Goal: Download file/media: Obtain a digital file from the website

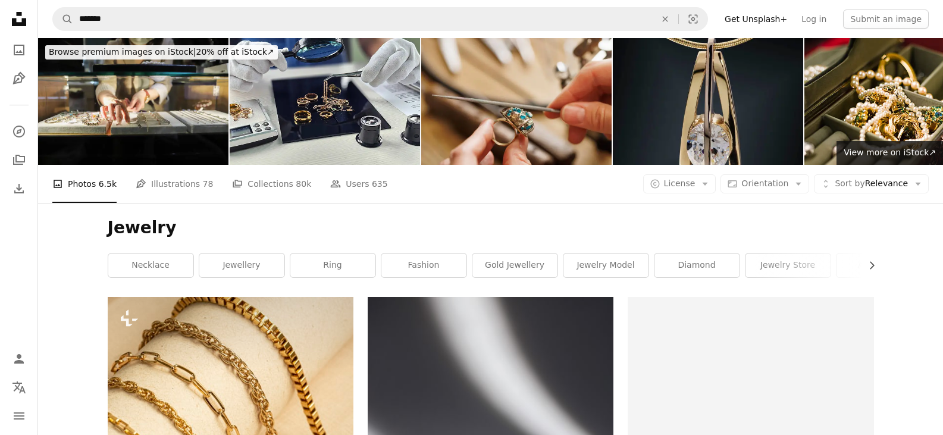
scroll to position [11174, 0]
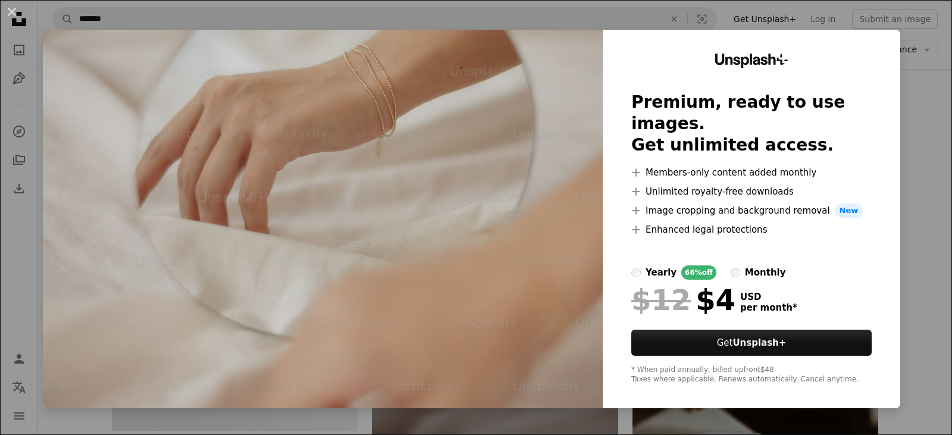
click at [891, 169] on div "An X shape Unsplash+ Premium, ready to use images. Get unlimited access. A plus…" at bounding box center [476, 217] width 952 height 435
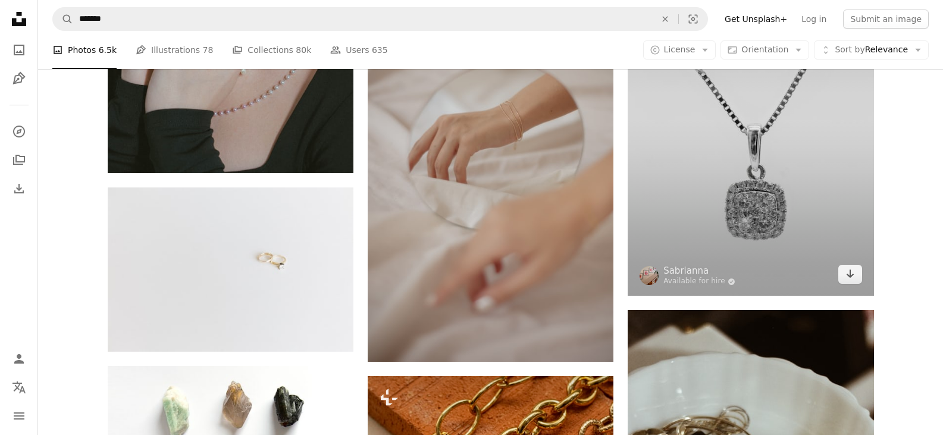
scroll to position [11293, 0]
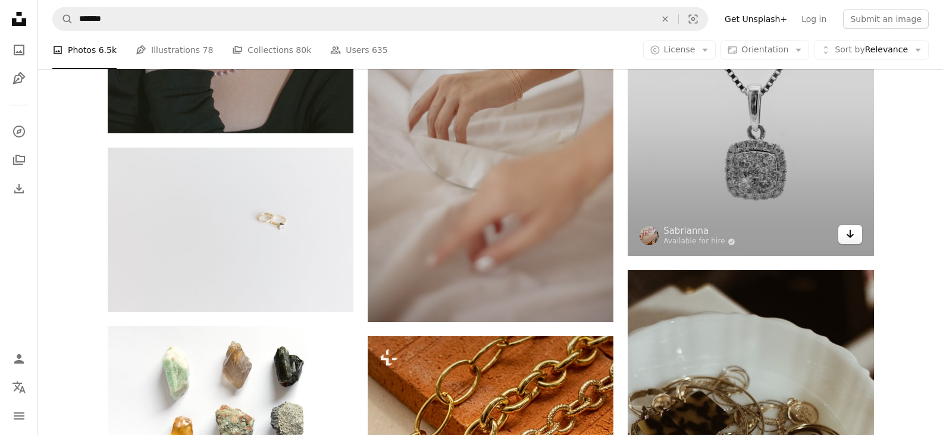
click at [857, 239] on link "Arrow pointing down" at bounding box center [850, 234] width 24 height 19
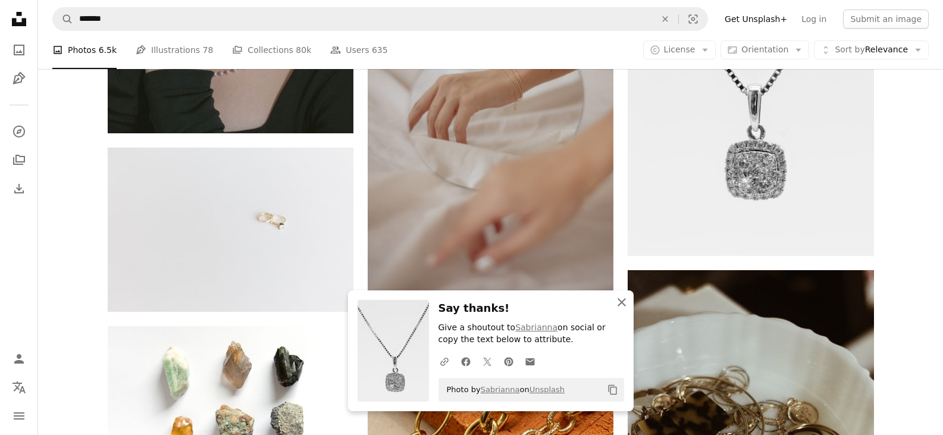
click at [615, 306] on icon "An X shape" at bounding box center [622, 302] width 14 height 14
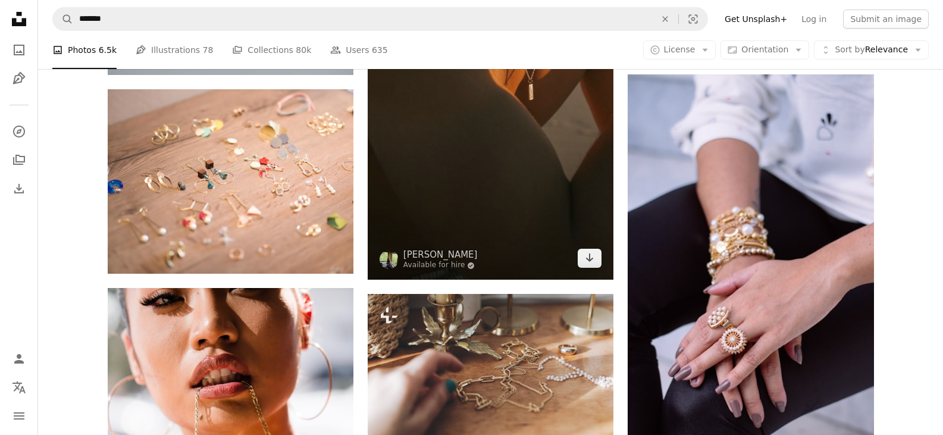
scroll to position [12720, 0]
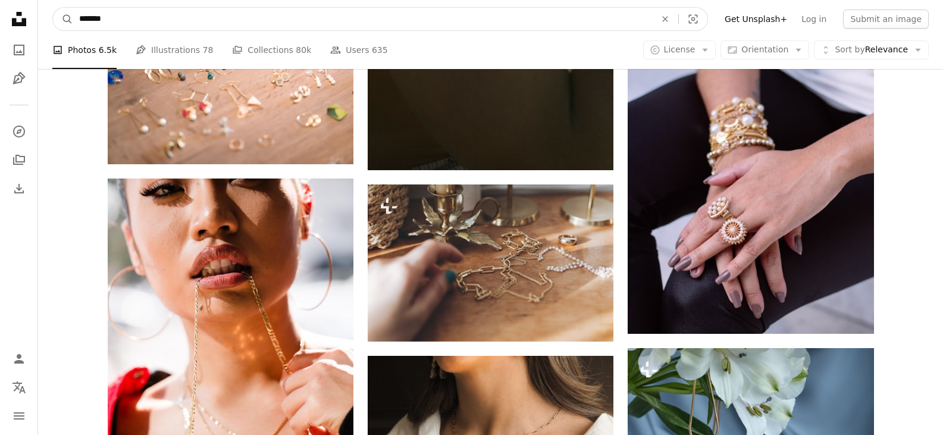
click at [286, 12] on input "*******" at bounding box center [362, 19] width 579 height 23
type input "**********"
click at [53, 8] on button "A magnifying glass" at bounding box center [63, 19] width 20 height 23
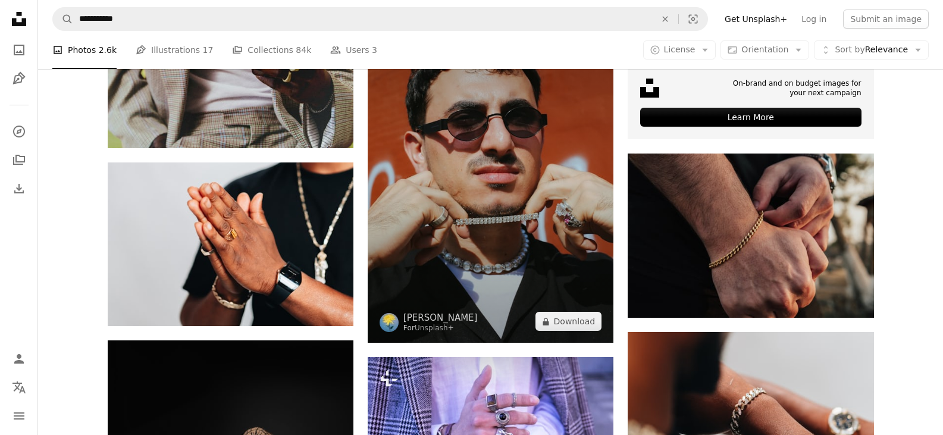
scroll to position [476, 0]
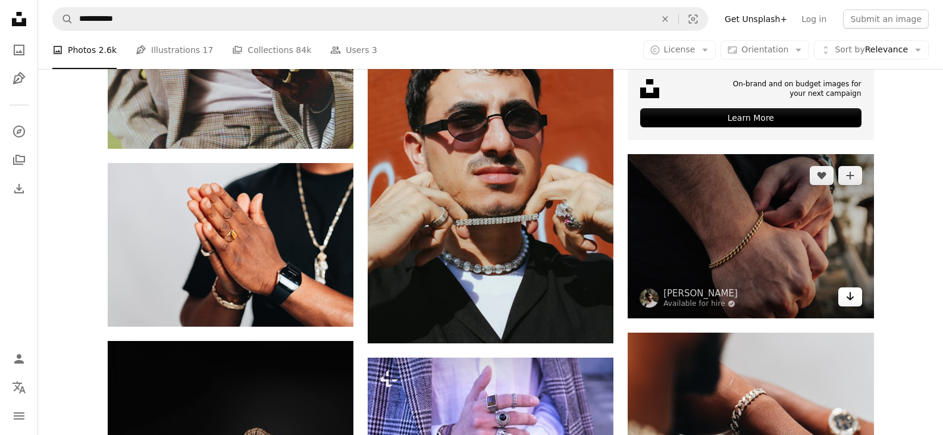
click at [853, 305] on link "Arrow pointing down" at bounding box center [850, 296] width 24 height 19
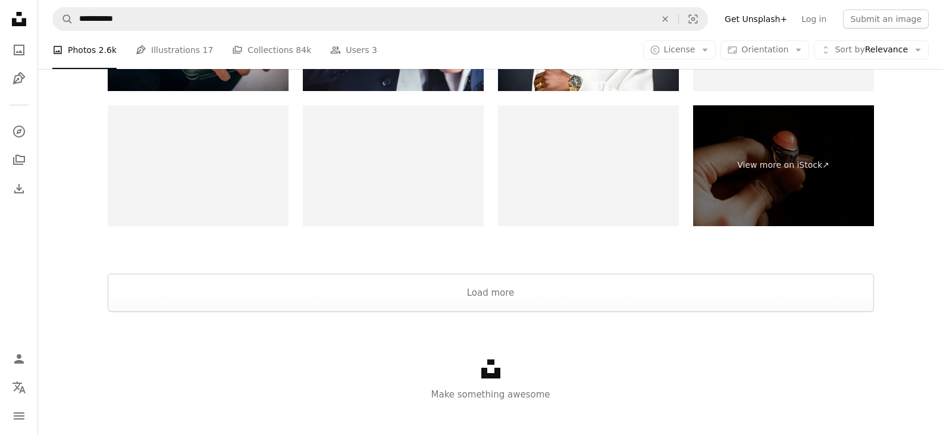
scroll to position [2171, 0]
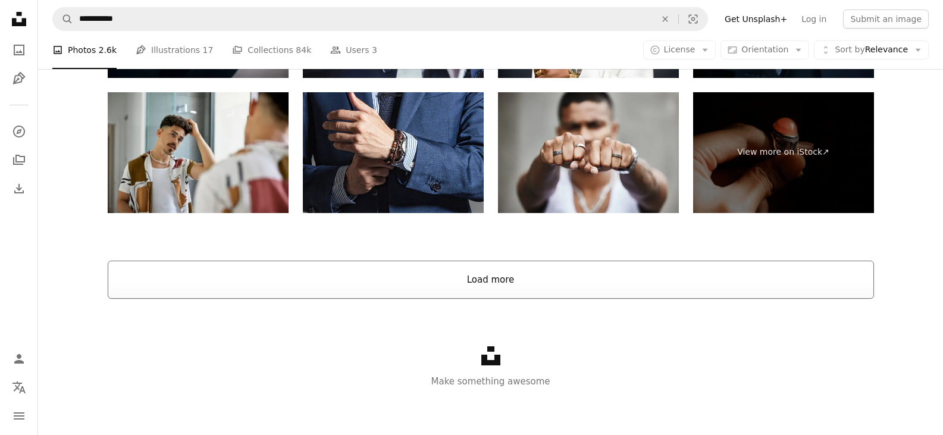
click at [650, 273] on button "Load more" at bounding box center [491, 280] width 766 height 38
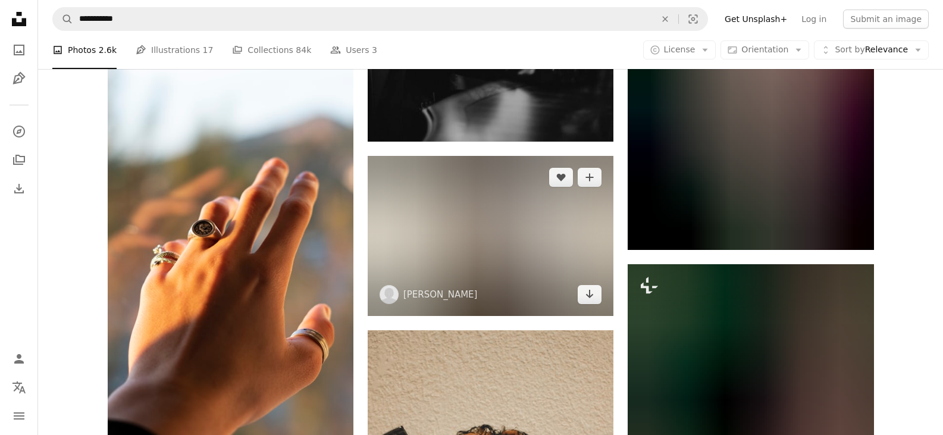
scroll to position [3064, 0]
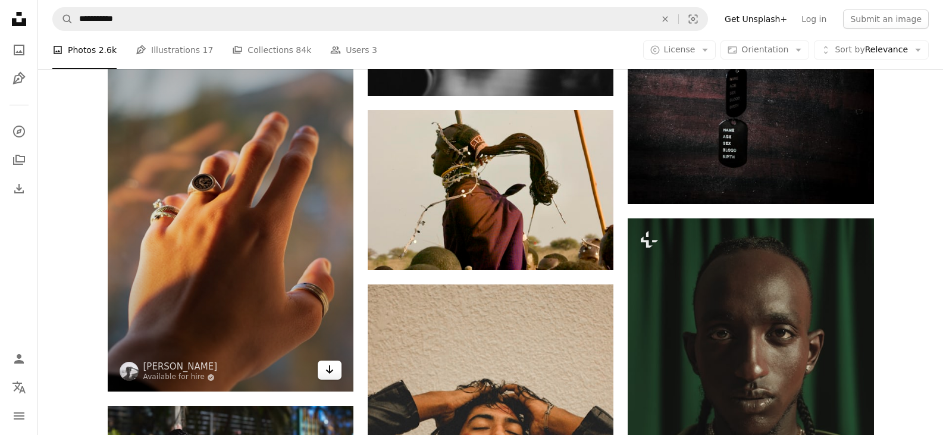
click at [327, 372] on icon "Arrow pointing down" at bounding box center [330, 369] width 10 height 14
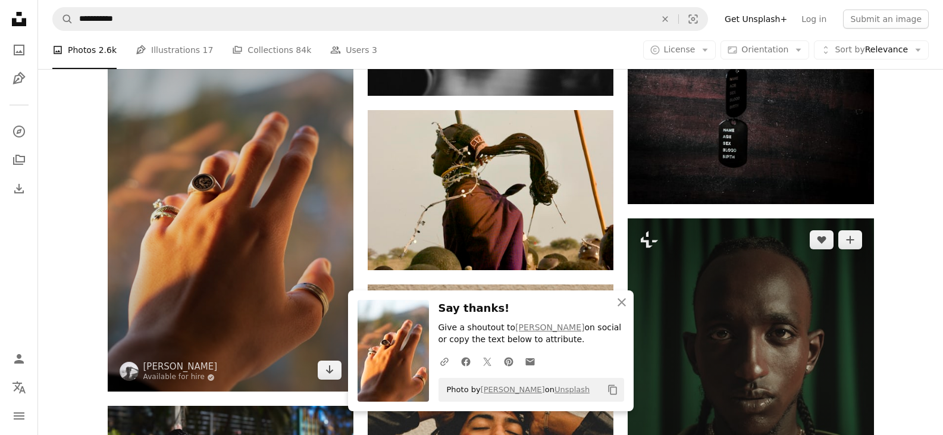
scroll to position [3302, 0]
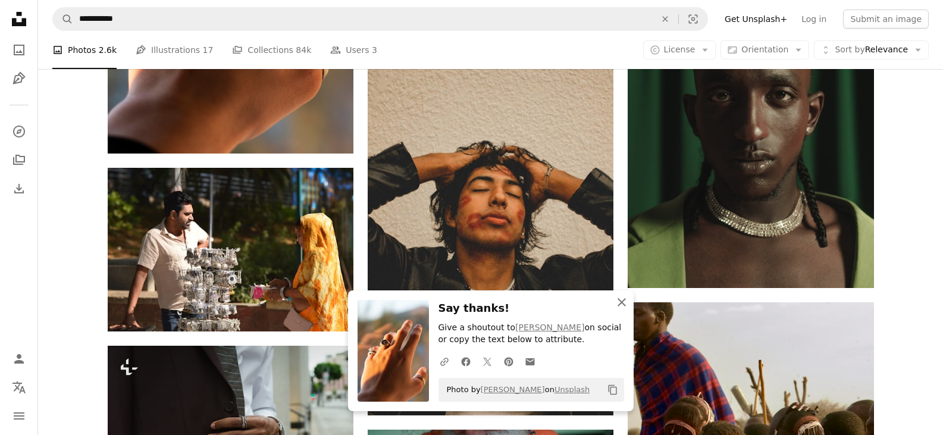
click at [627, 302] on icon "An X shape" at bounding box center [622, 302] width 14 height 14
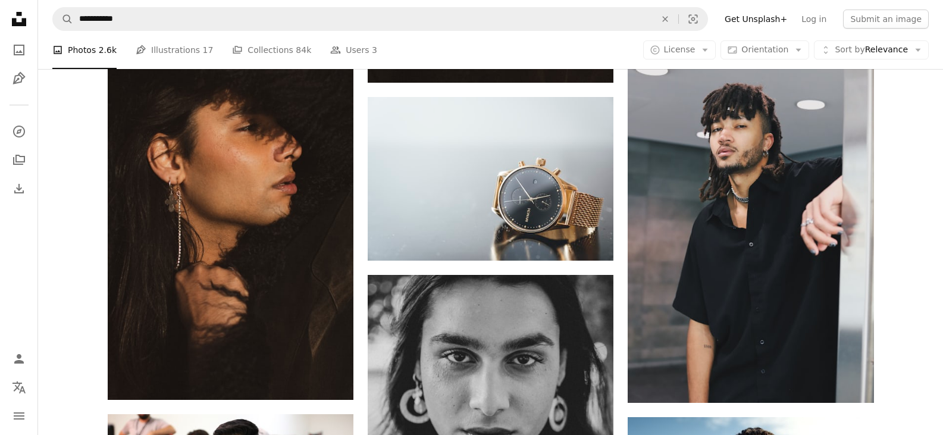
scroll to position [12344, 0]
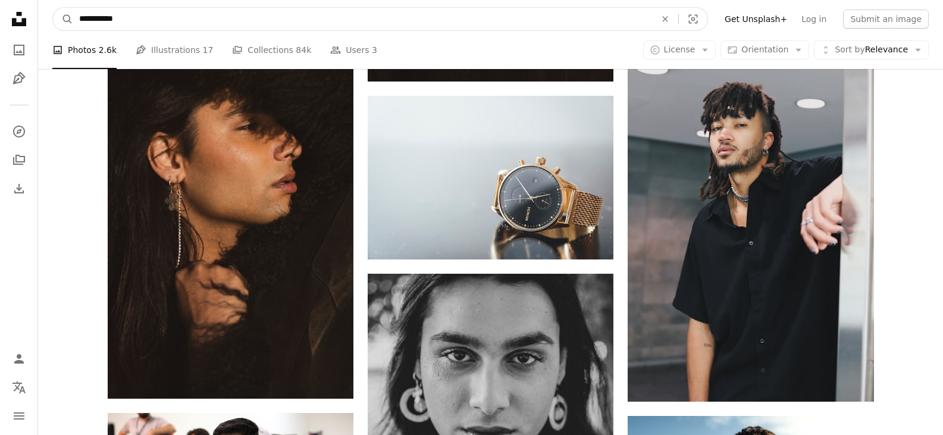
click at [141, 26] on input "**********" at bounding box center [362, 19] width 579 height 23
click at [116, 21] on input "**********" at bounding box center [362, 19] width 579 height 23
paste input "****"
type input "**********"
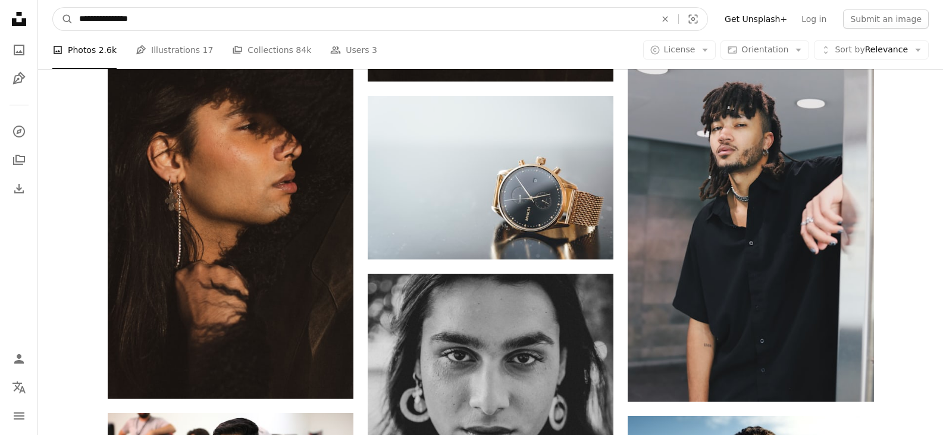
click at [53, 8] on button "A magnifying glass" at bounding box center [63, 19] width 20 height 23
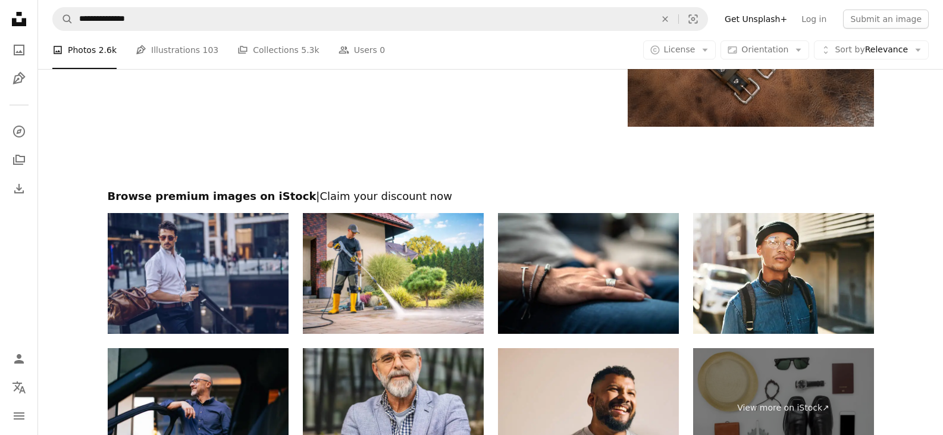
scroll to position [2402, 0]
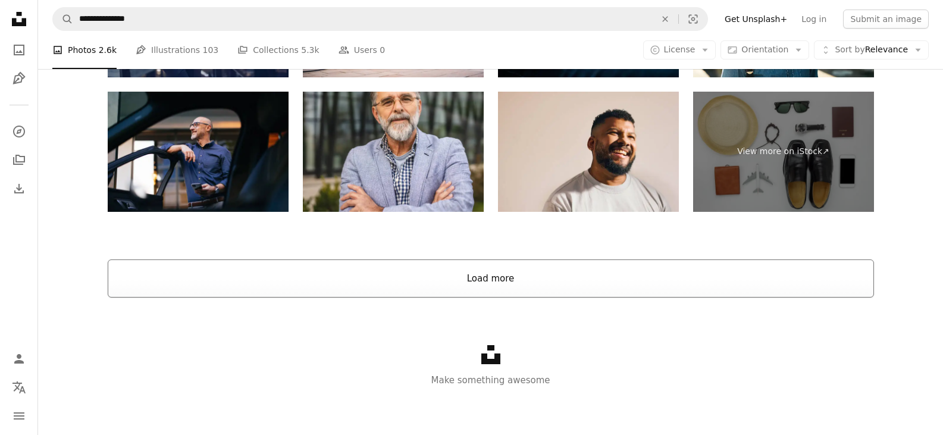
click at [472, 272] on button "Load more" at bounding box center [491, 278] width 766 height 38
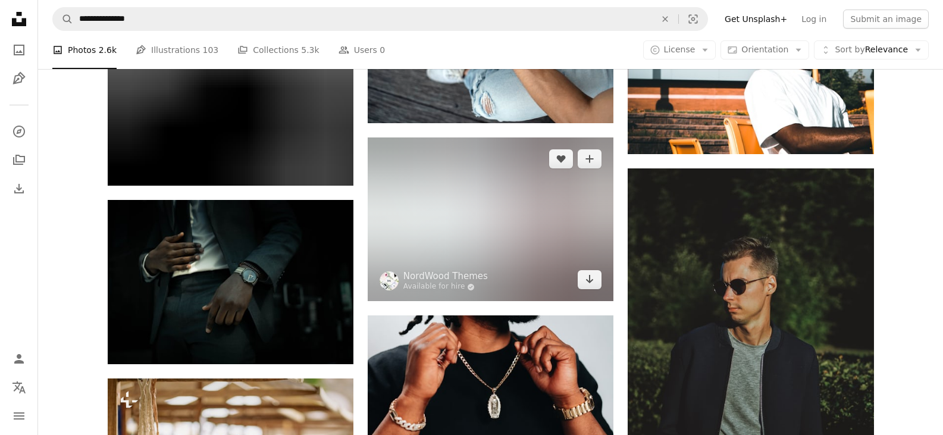
scroll to position [6744, 0]
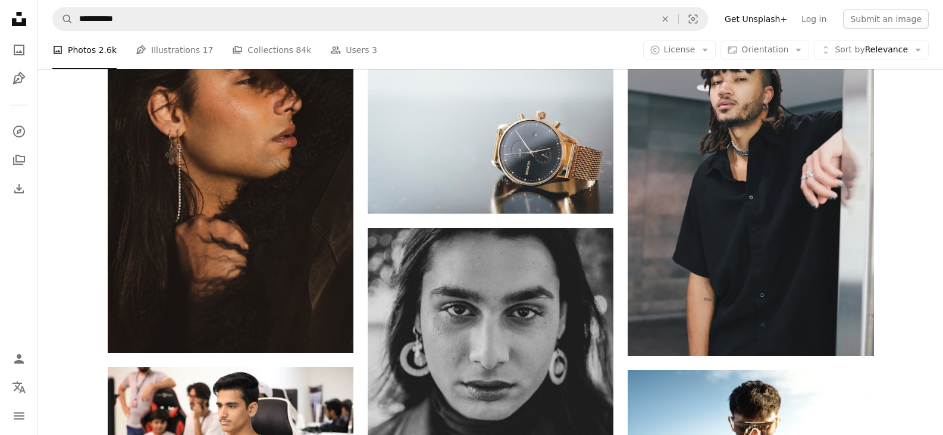
scroll to position [12403, 0]
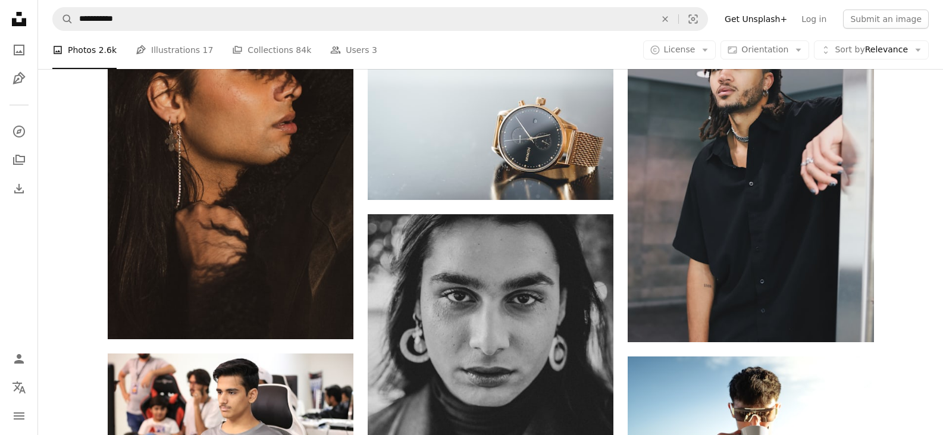
drag, startPoint x: 916, startPoint y: 305, endPoint x: 918, endPoint y: 314, distance: 9.2
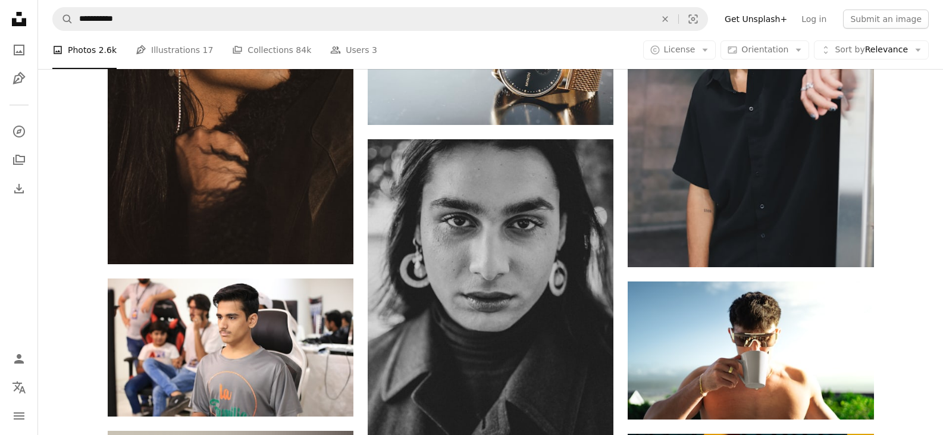
scroll to position [12508, 0]
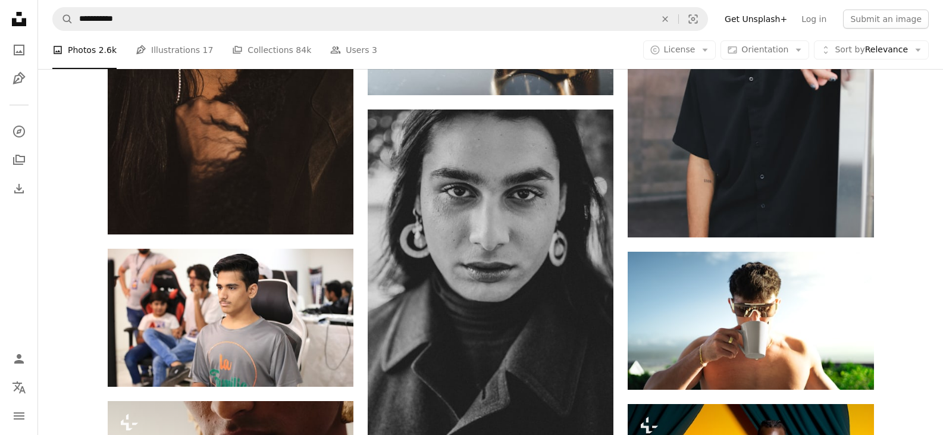
drag, startPoint x: 915, startPoint y: 422, endPoint x: 914, endPoint y: 429, distance: 7.2
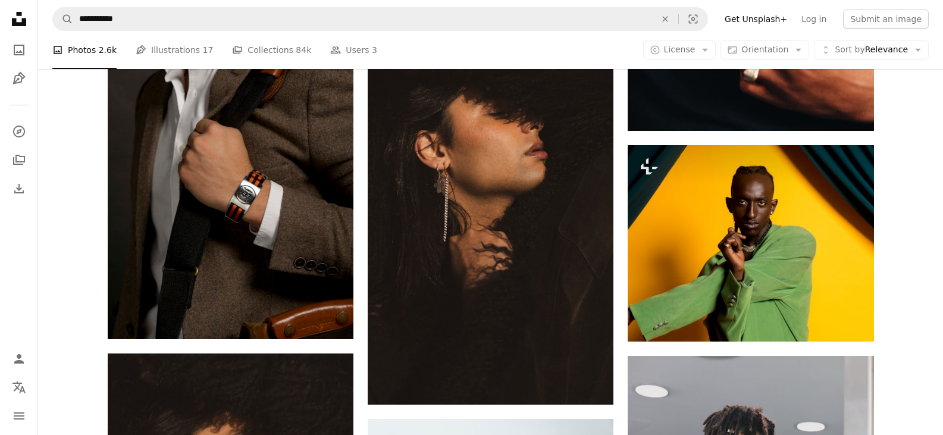
drag, startPoint x: 915, startPoint y: 195, endPoint x: 915, endPoint y: 209, distance: 14.9
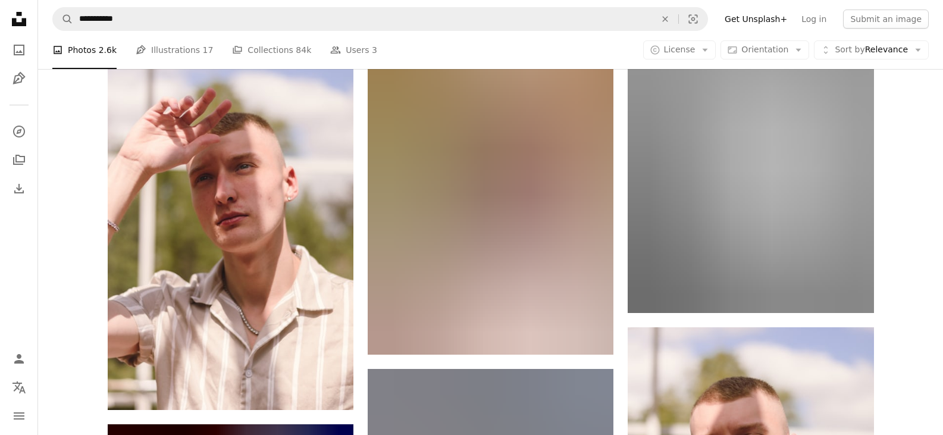
scroll to position [16010, 0]
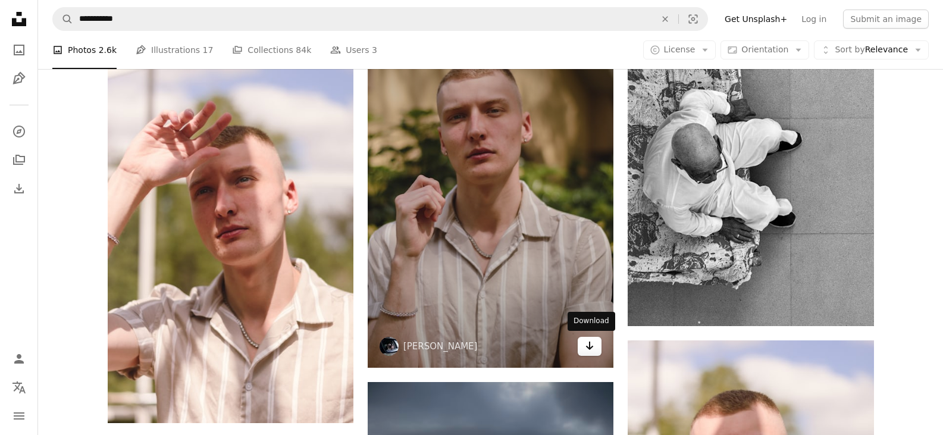
click at [587, 342] on icon "Arrow pointing down" at bounding box center [590, 345] width 10 height 14
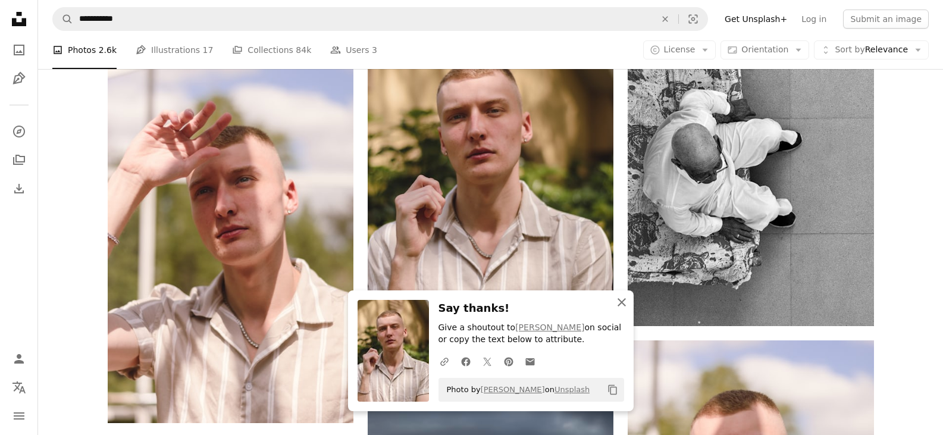
click at [619, 296] on icon "An X shape" at bounding box center [622, 302] width 14 height 14
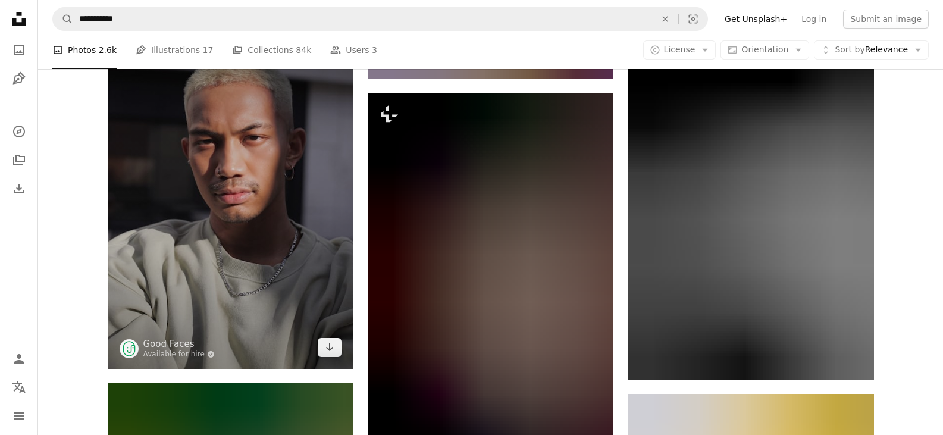
scroll to position [22257, 0]
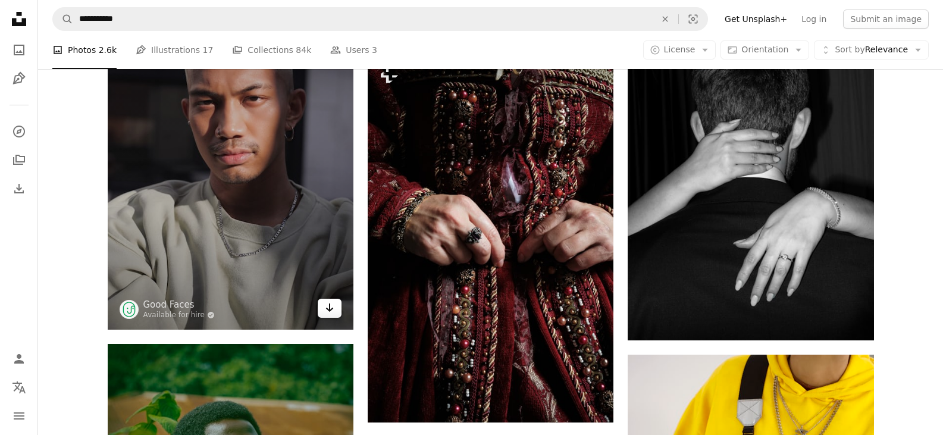
click at [328, 302] on icon "Arrow pointing down" at bounding box center [330, 307] width 10 height 14
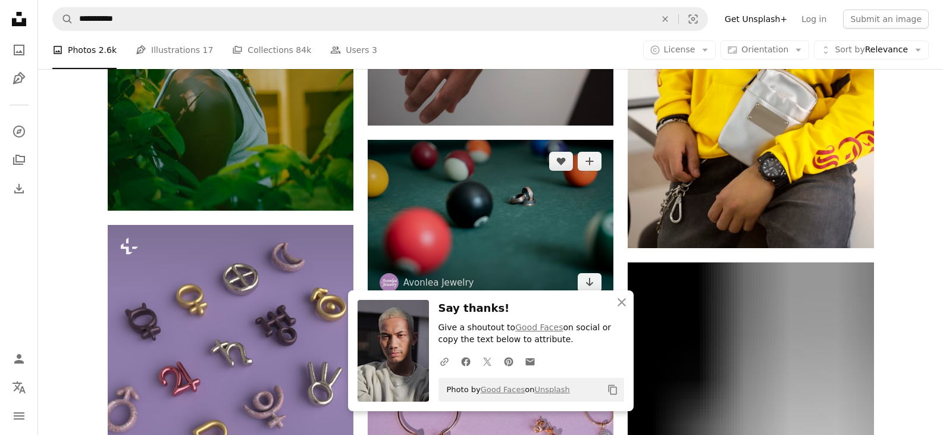
scroll to position [22733, 0]
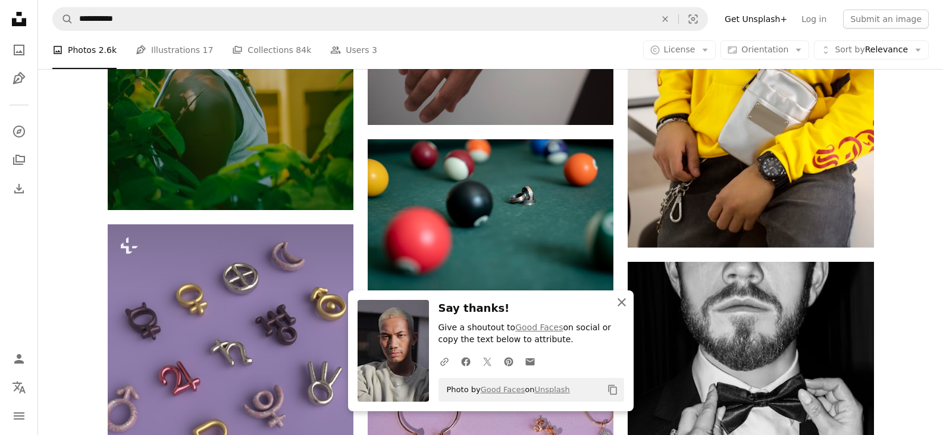
click at [624, 303] on icon "An X shape" at bounding box center [622, 302] width 14 height 14
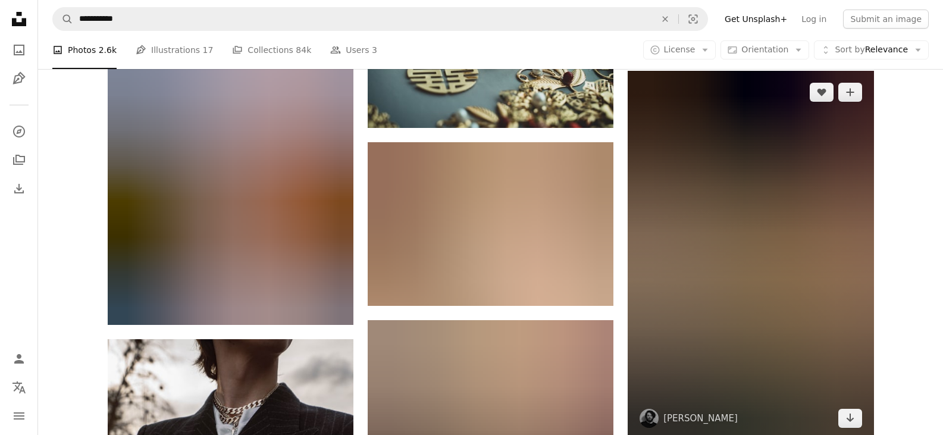
scroll to position [24934, 0]
